Goal: Task Accomplishment & Management: Use online tool/utility

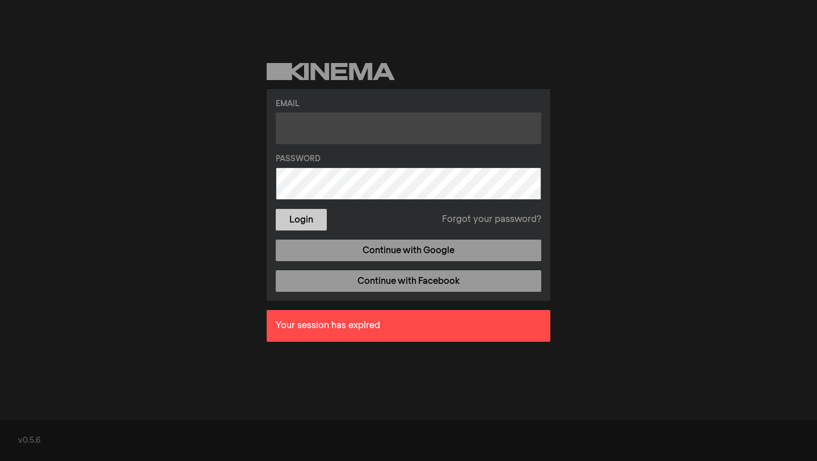
type input "[EMAIL_ADDRESS][DOMAIN_NAME]"
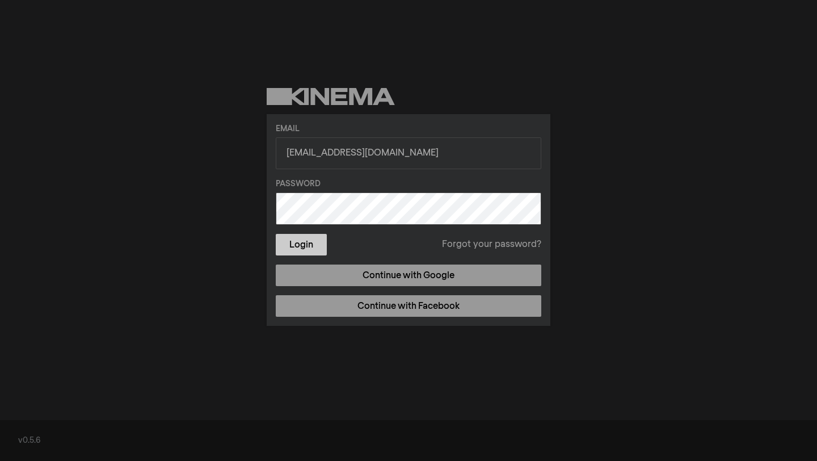
click at [309, 217] on form "Email [EMAIL_ADDRESS][DOMAIN_NAME] Password Login Forgot your password?" at bounding box center [409, 189] width 266 height 132
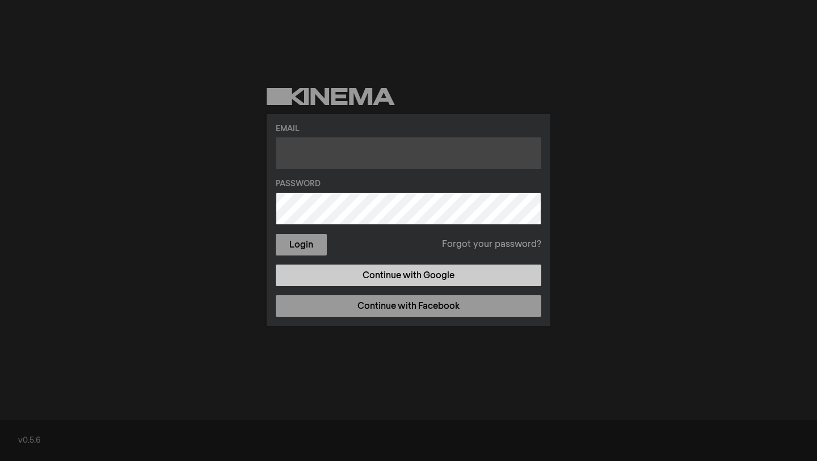
type input "[EMAIL_ADDRESS][DOMAIN_NAME]"
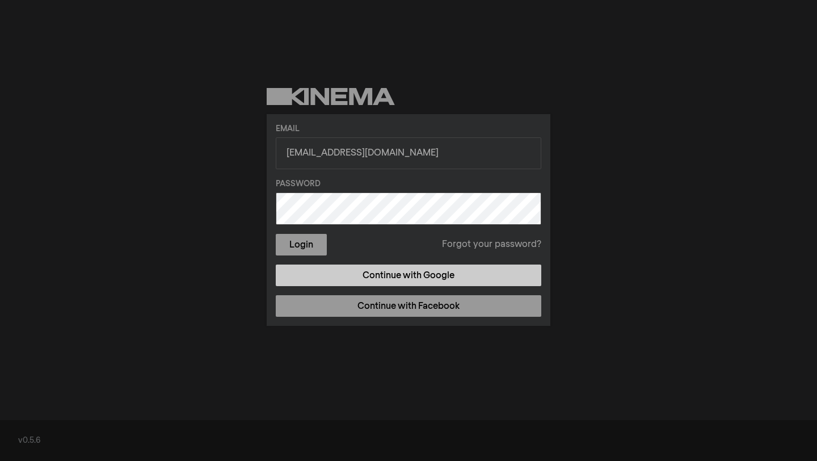
click at [376, 280] on link "Continue with Google" at bounding box center [409, 275] width 266 height 22
